Goal: Check status

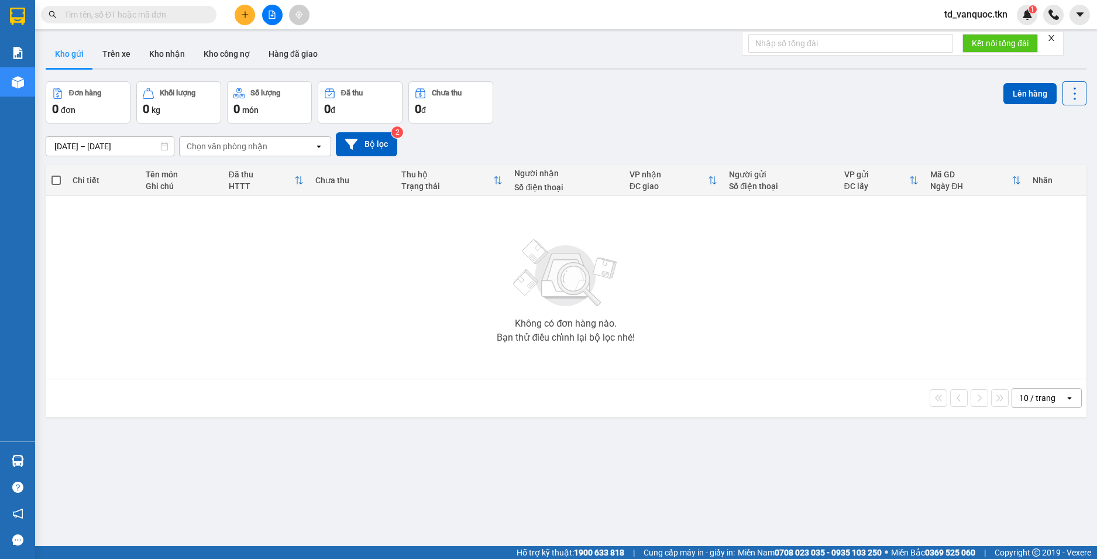
click at [80, 9] on input "text" at bounding box center [133, 14] width 138 height 13
paste input "0387239321"
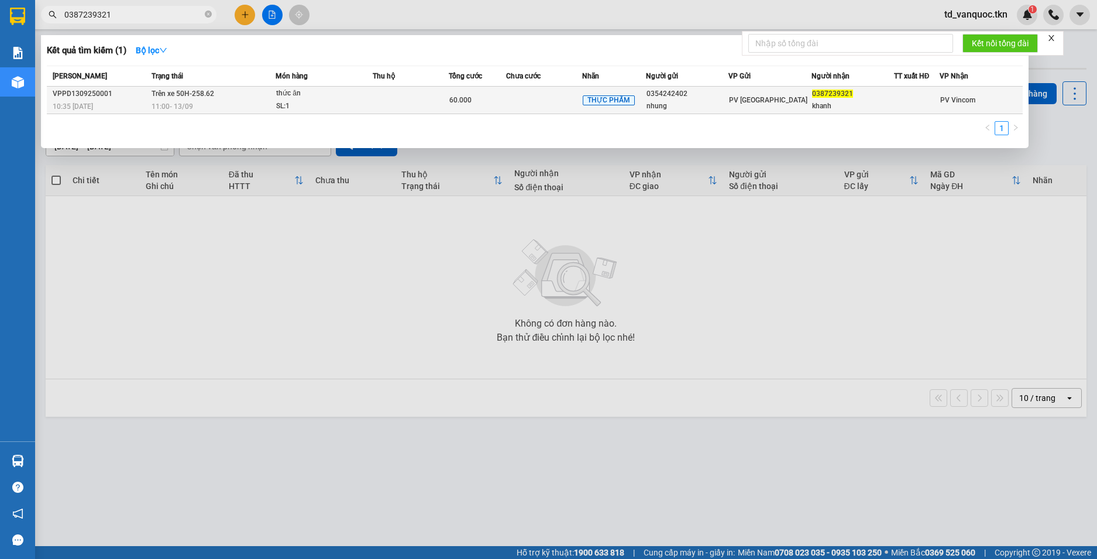
type input "0387239321"
click at [332, 97] on div "thức ăn" at bounding box center [320, 93] width 88 height 13
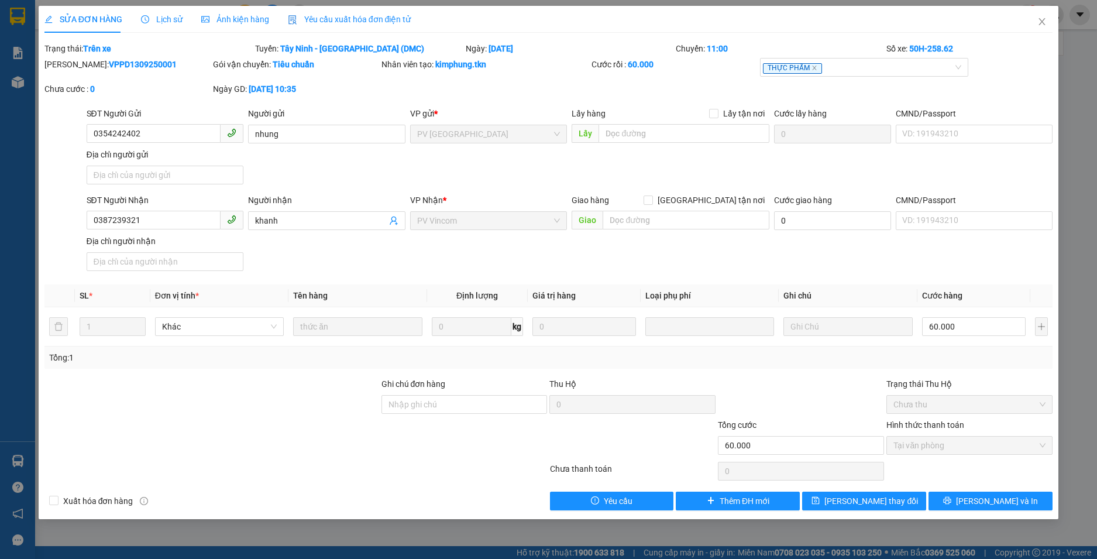
click at [157, 16] on span "Lịch sử" at bounding box center [162, 19] width 42 height 9
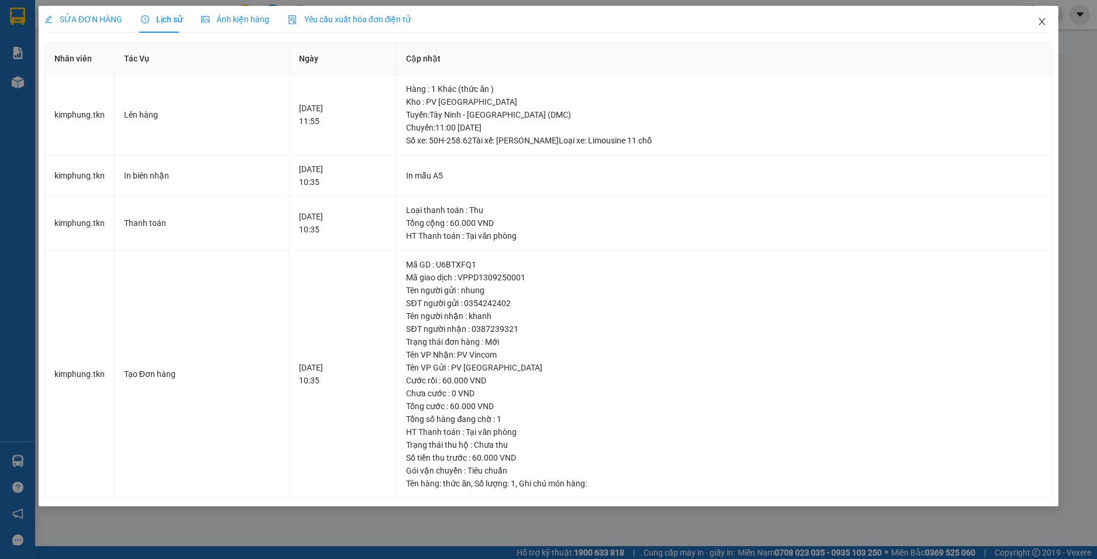
click at [1037, 22] on icon "close" at bounding box center [1041, 21] width 9 height 9
